Goal: Use online tool/utility: Utilize a website feature to perform a specific function

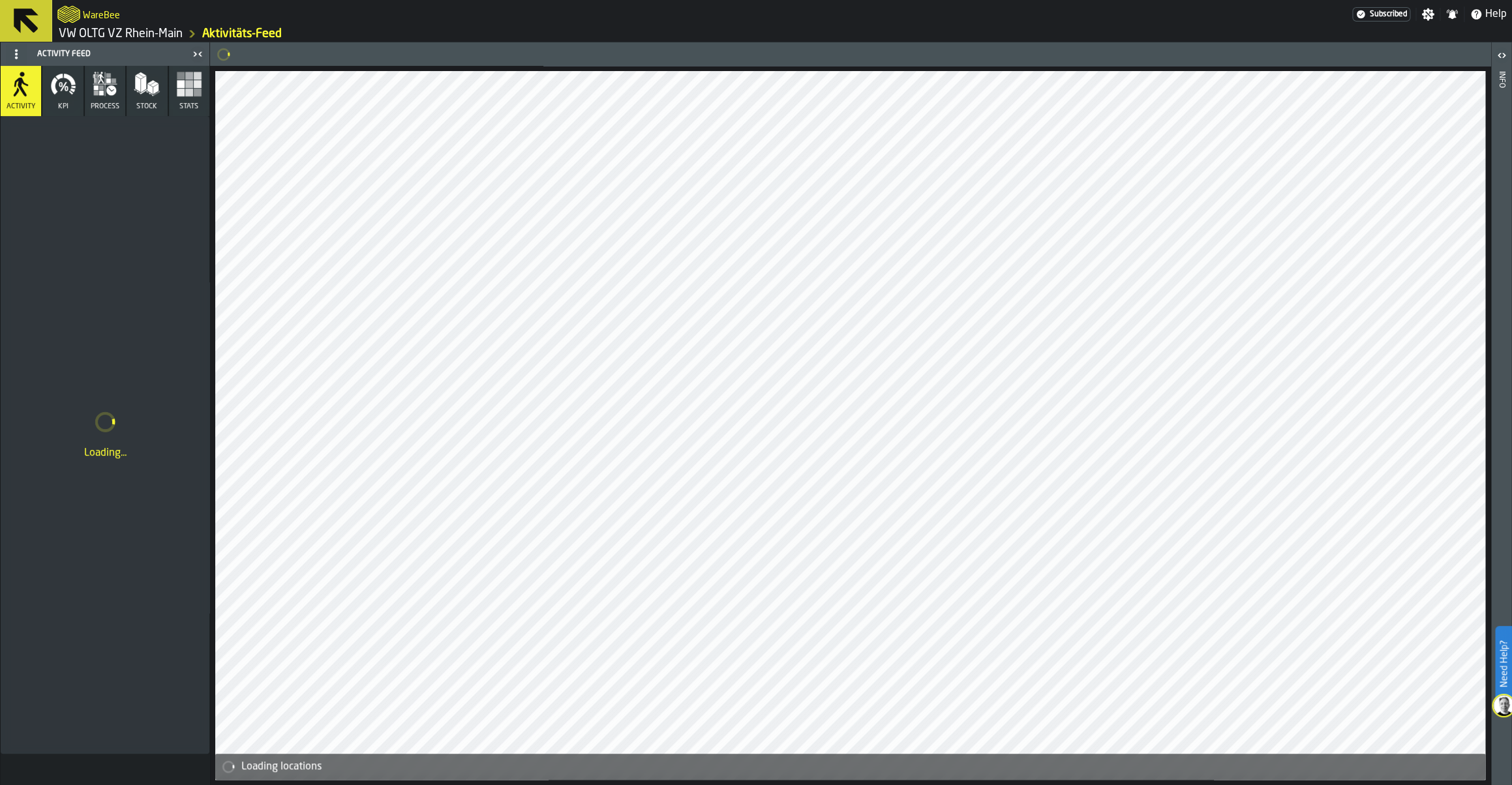
click at [1425, 20] on icon "button-toggle-Settings" at bounding box center [1428, 14] width 13 height 13
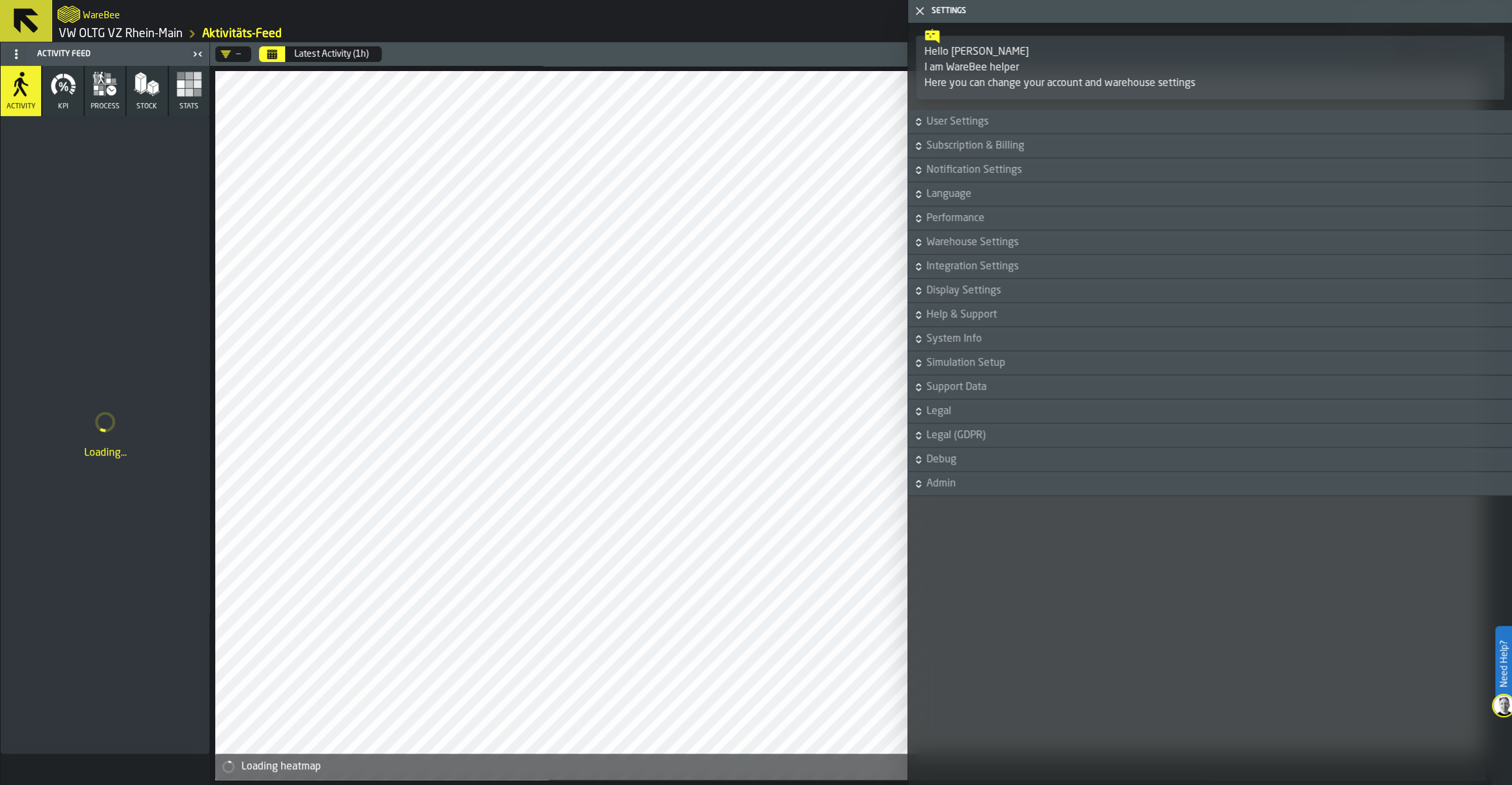
click at [966, 291] on span "Display Settings" at bounding box center [1217, 291] width 583 height 16
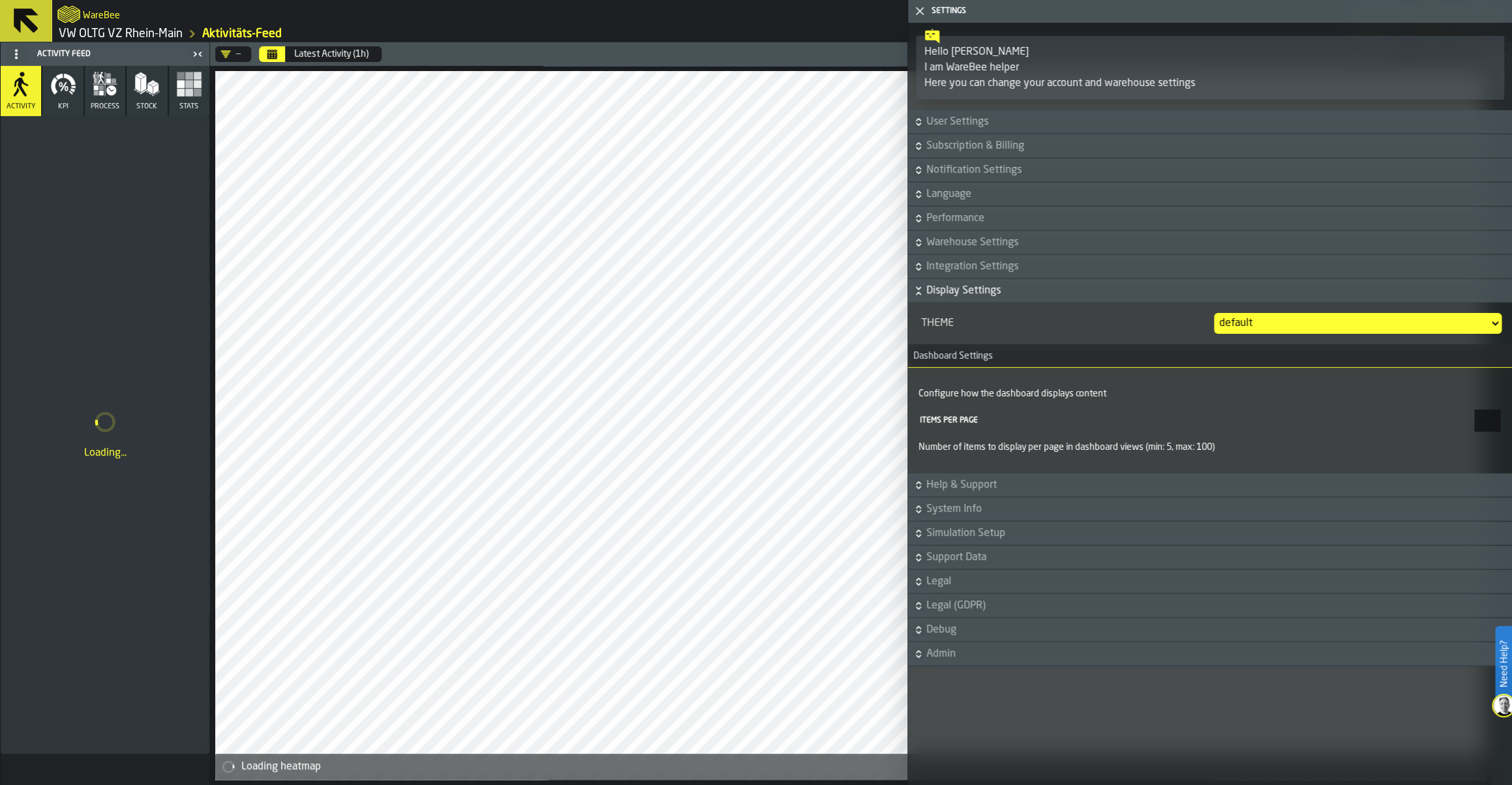
click at [1240, 325] on div "default" at bounding box center [1351, 323] width 264 height 16
click at [1437, 414] on div "Proglove" at bounding box center [1460, 414] width 68 height 16
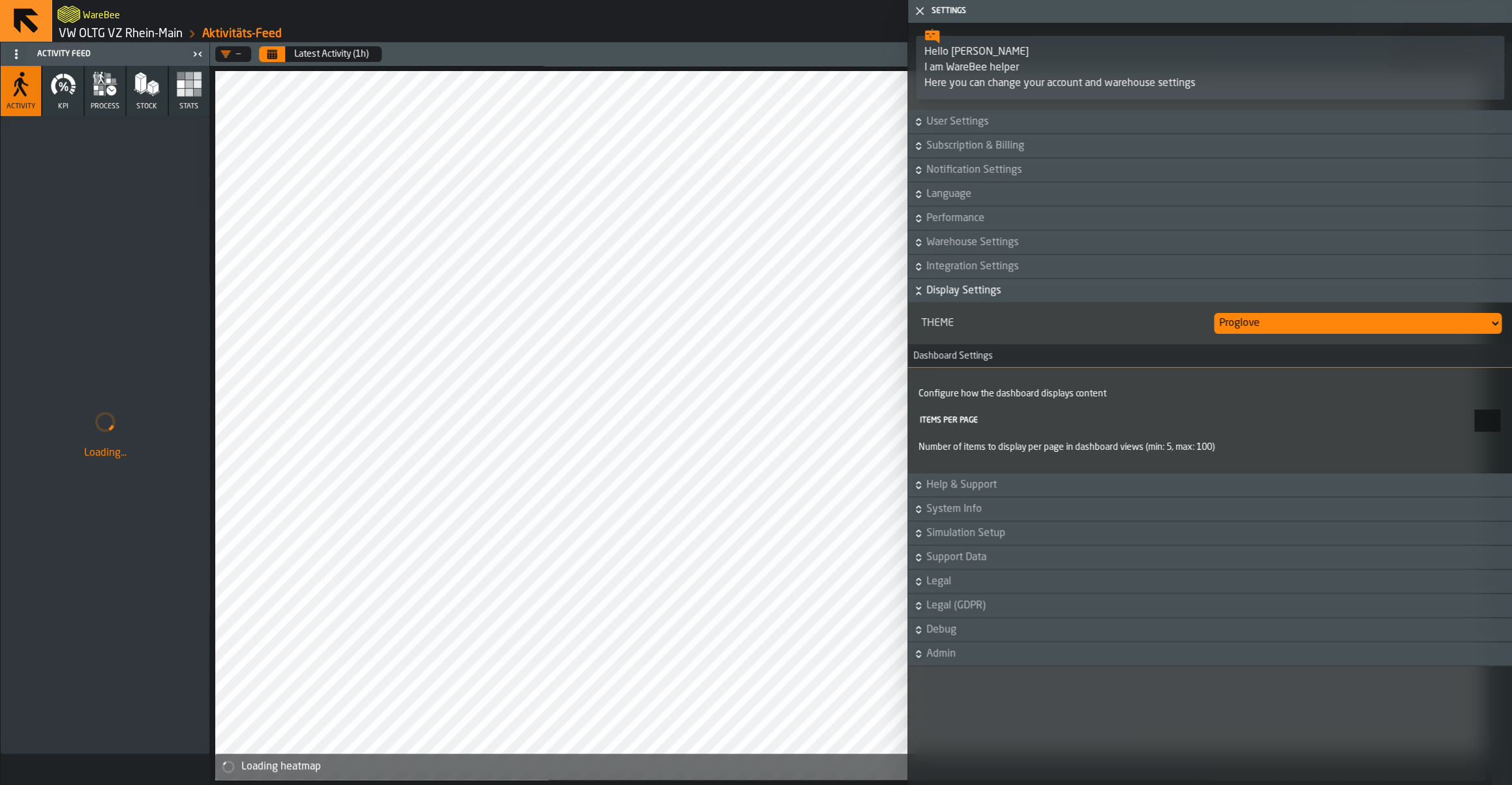
click at [923, 13] on icon "button-toggle-Close me" at bounding box center [920, 11] width 16 height 16
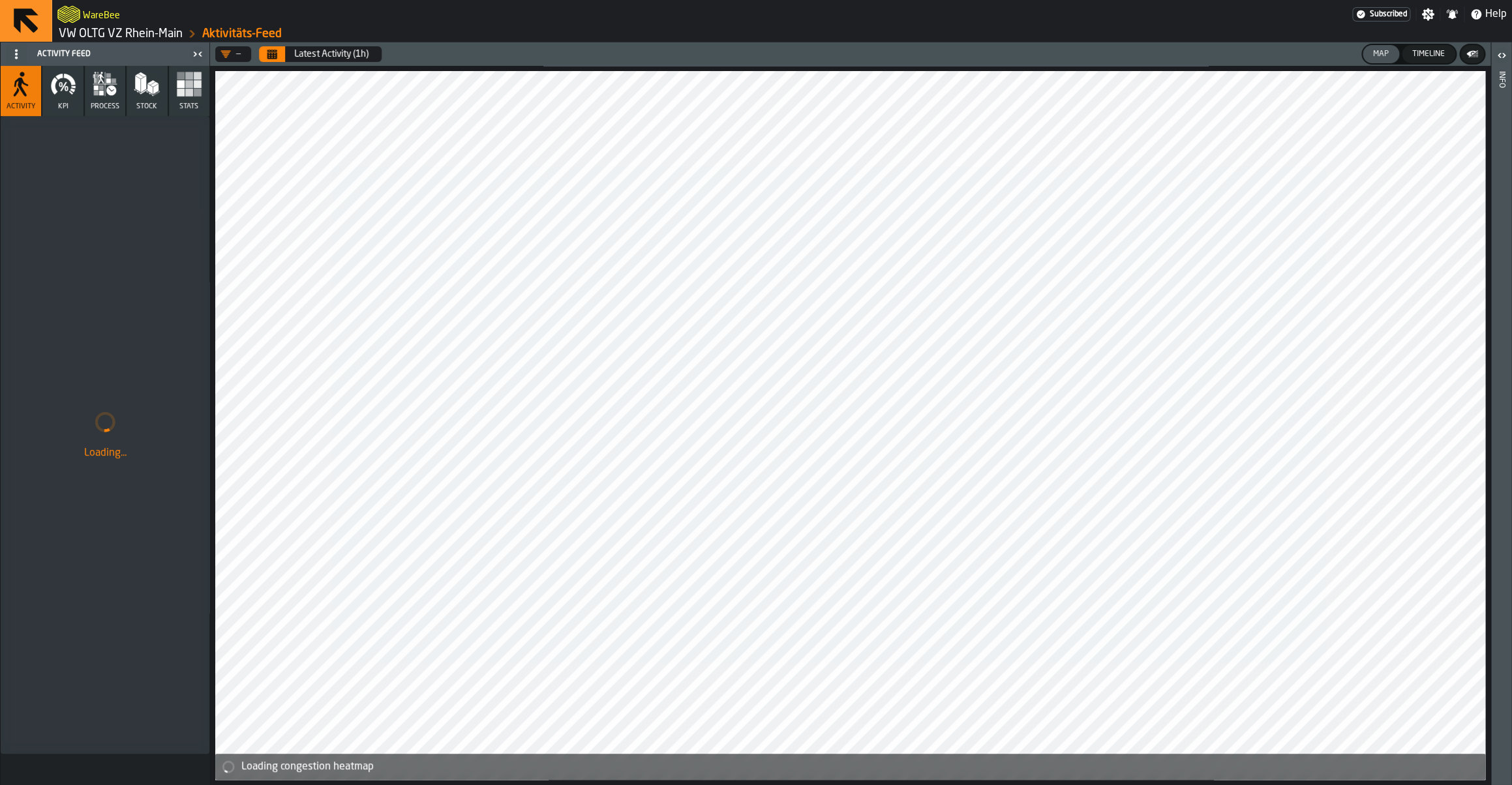
click at [102, 35] on link "VW OLTG VZ Rhein-Main" at bounding box center [121, 34] width 124 height 14
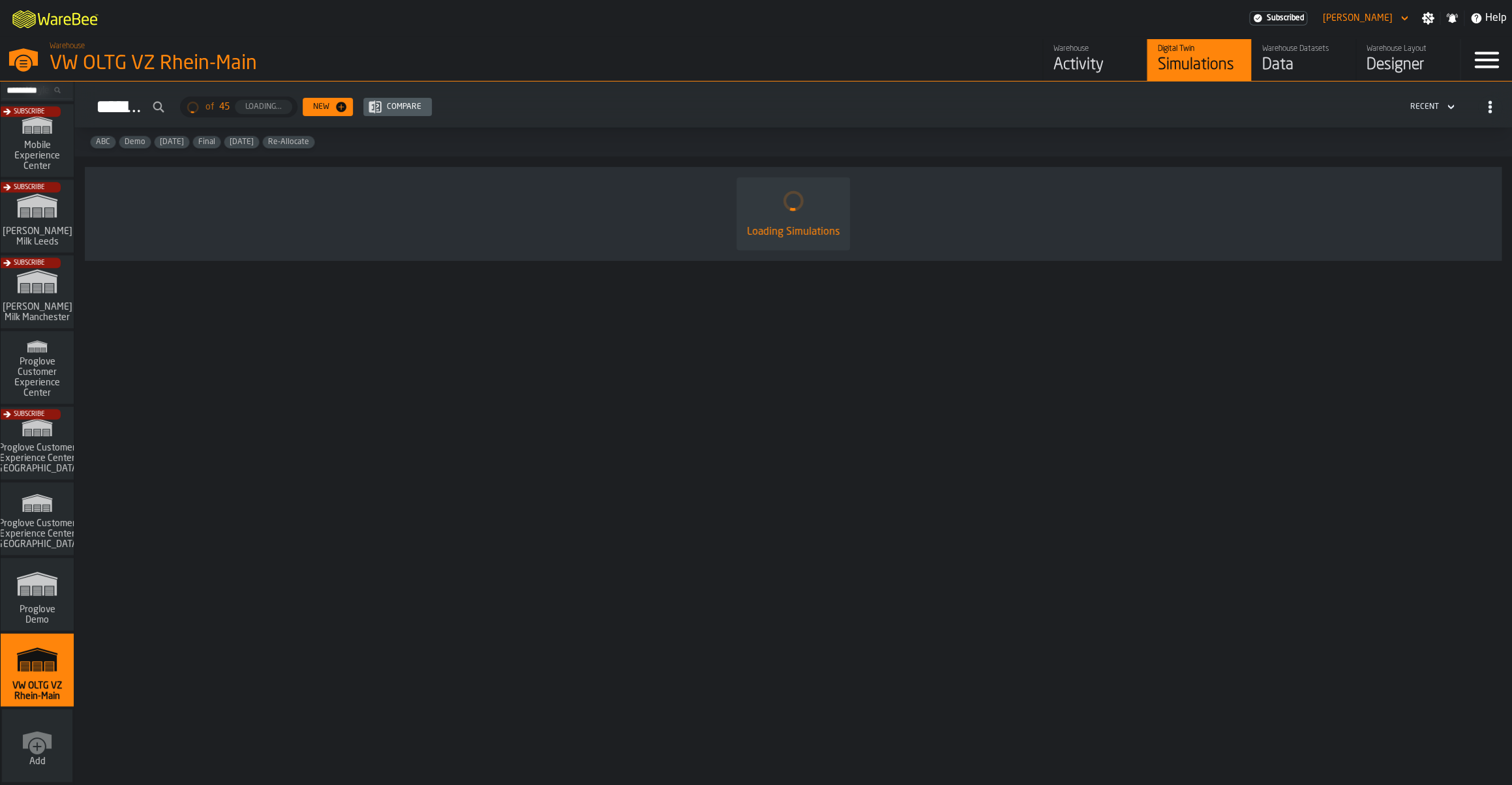
scroll to position [906, 0]
click at [55, 397] on span "Proglove Customer Experience Center" at bounding box center [37, 377] width 62 height 42
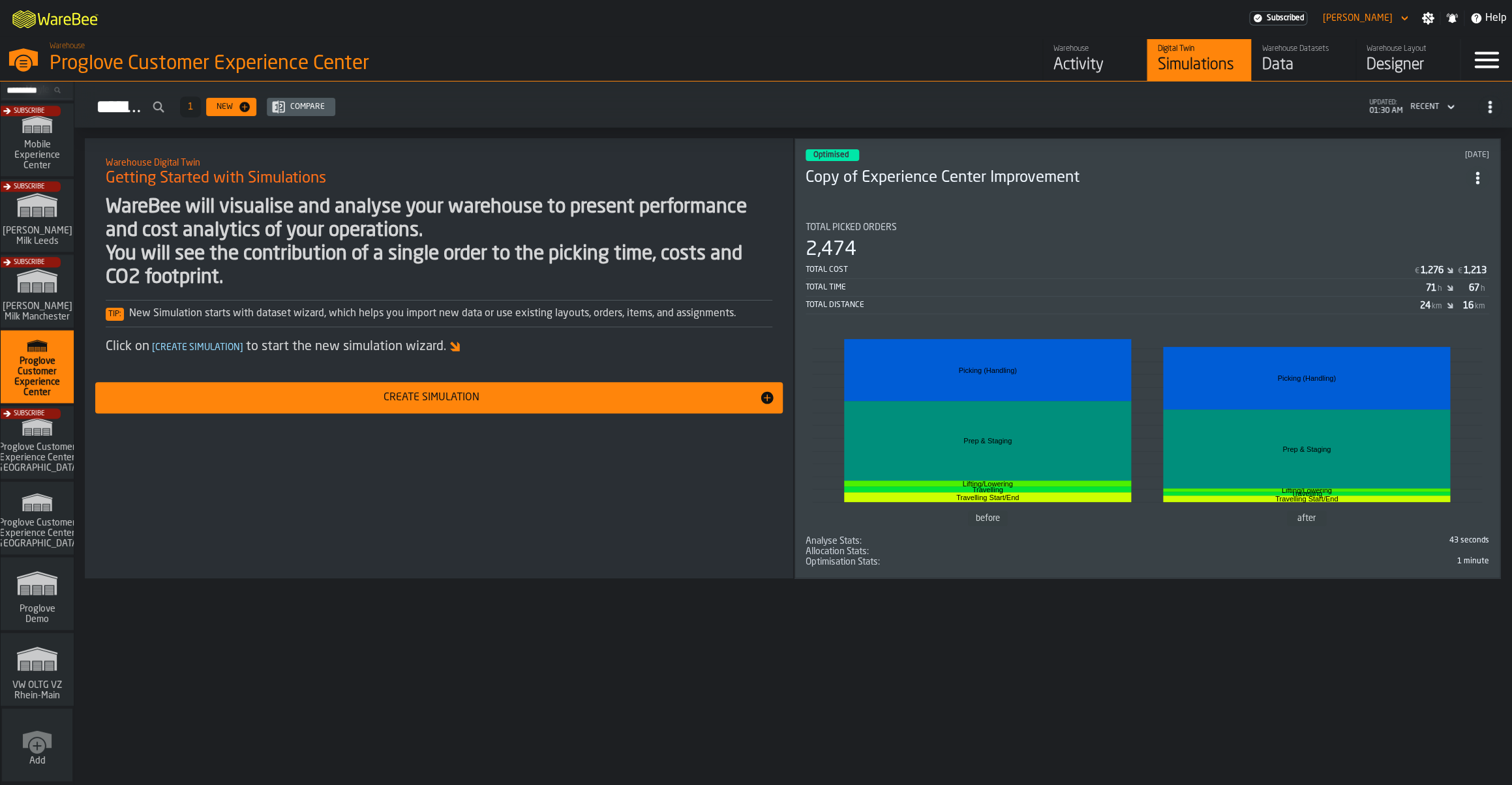
click at [1031, 205] on div "Optimised [DATE] Copy of Experience Center Improvement Total Picked Orders 2,47…" at bounding box center [1147, 358] width 706 height 440
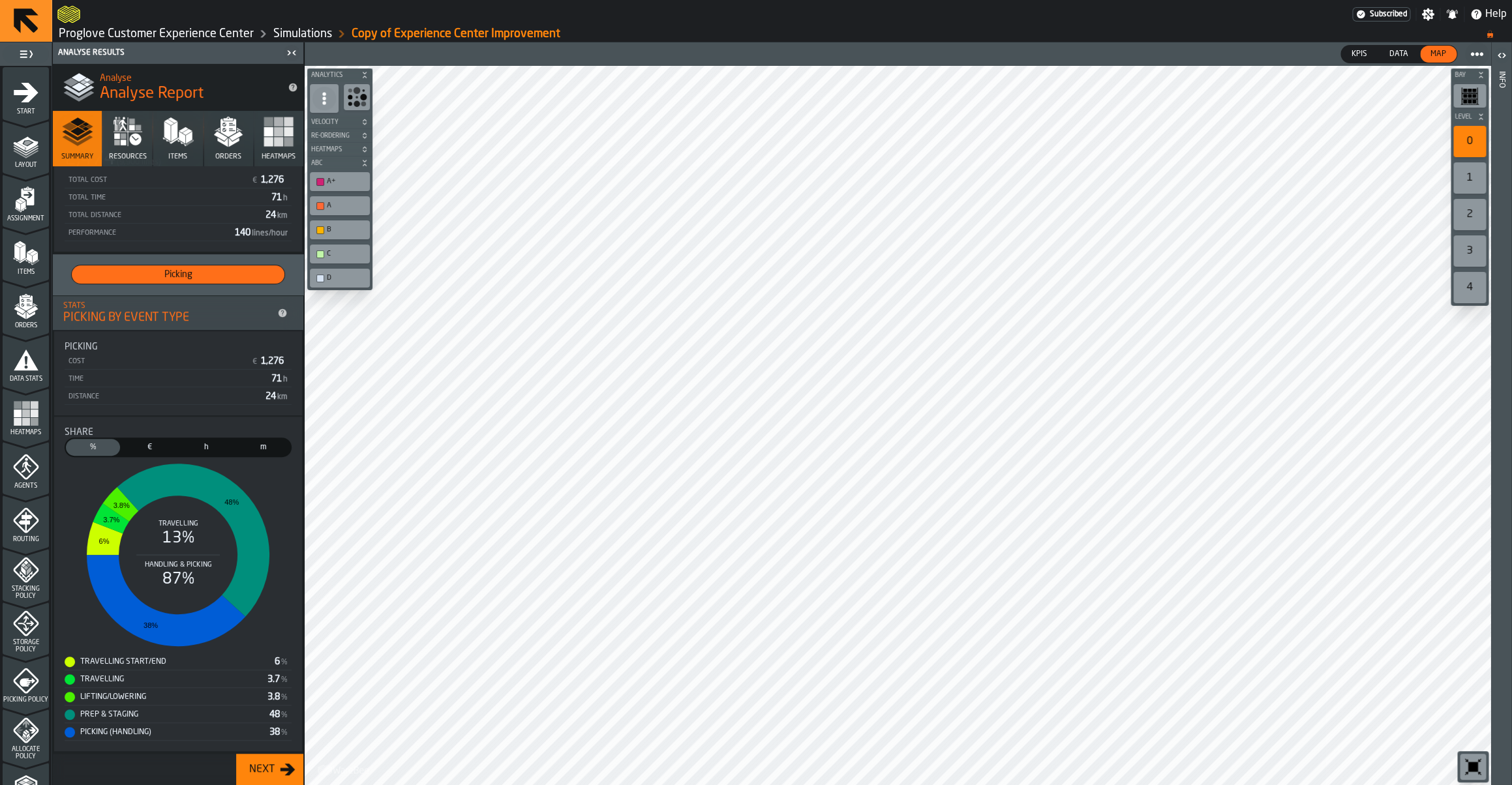
scroll to position [243, 0]
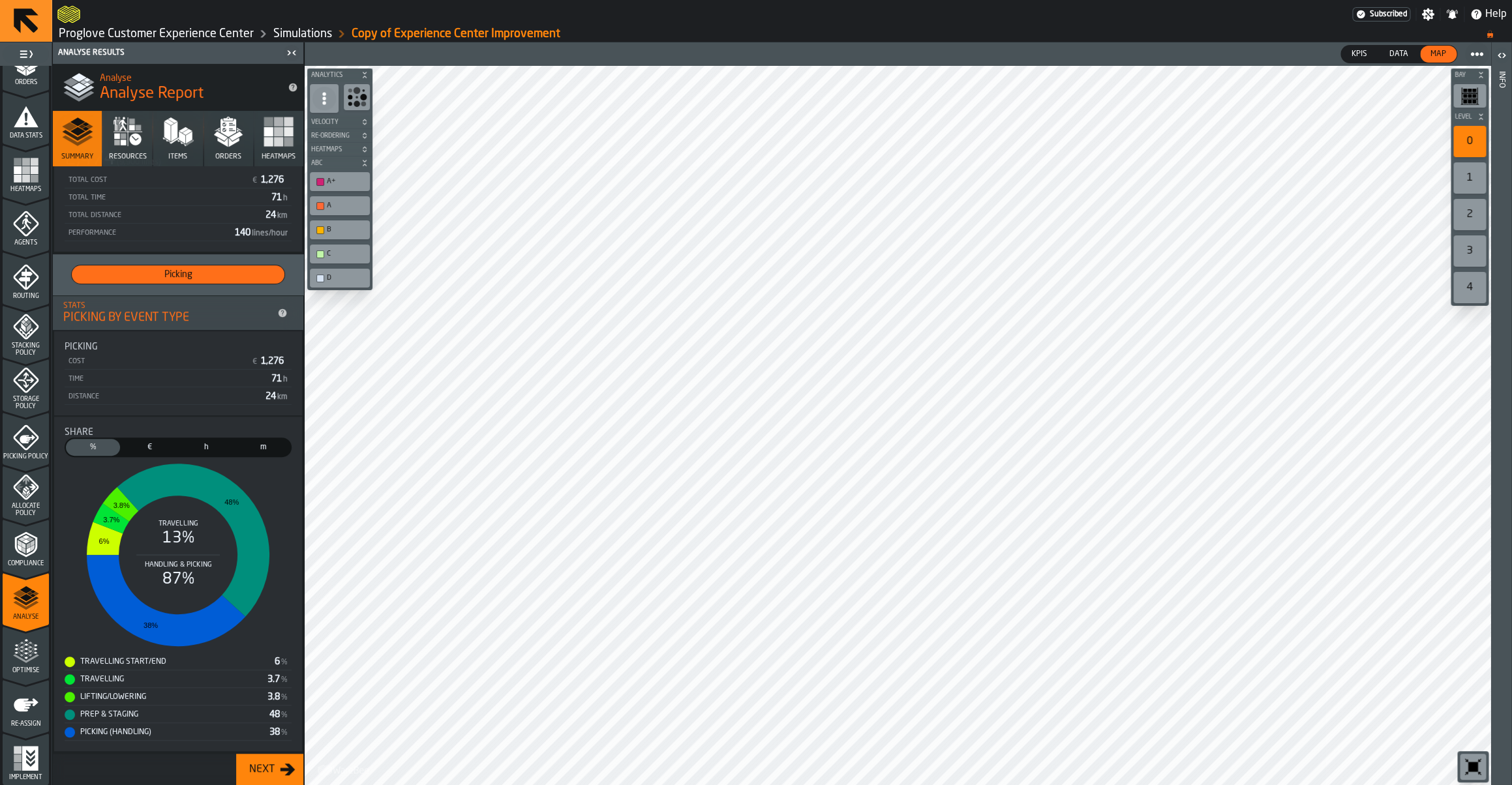
click at [26, 645] on polygon "menu Optimise" at bounding box center [26, 645] width 3 height 3
